Goal: Find specific page/section: Find specific page/section

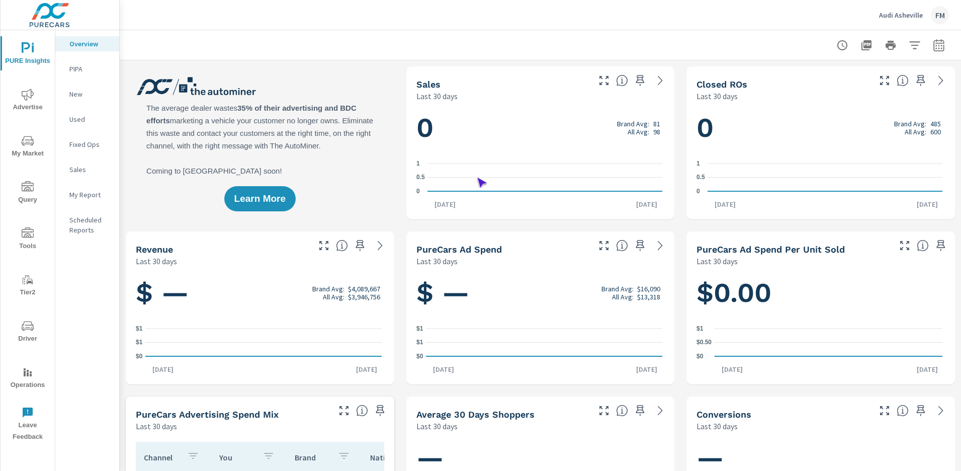
scroll to position [1, 0]
click at [28, 378] on span "Operations" at bounding box center [28, 378] width 48 height 25
